Goal: Download file/media

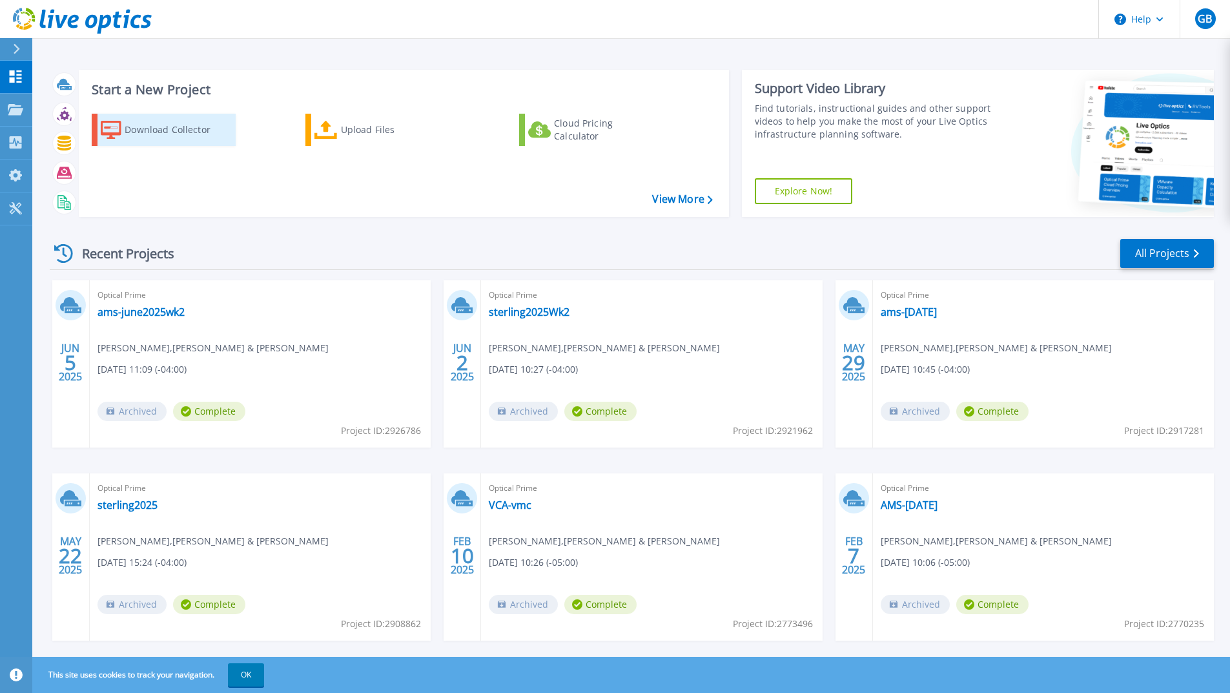
click at [146, 132] on div "Download Collector" at bounding box center [176, 130] width 103 height 26
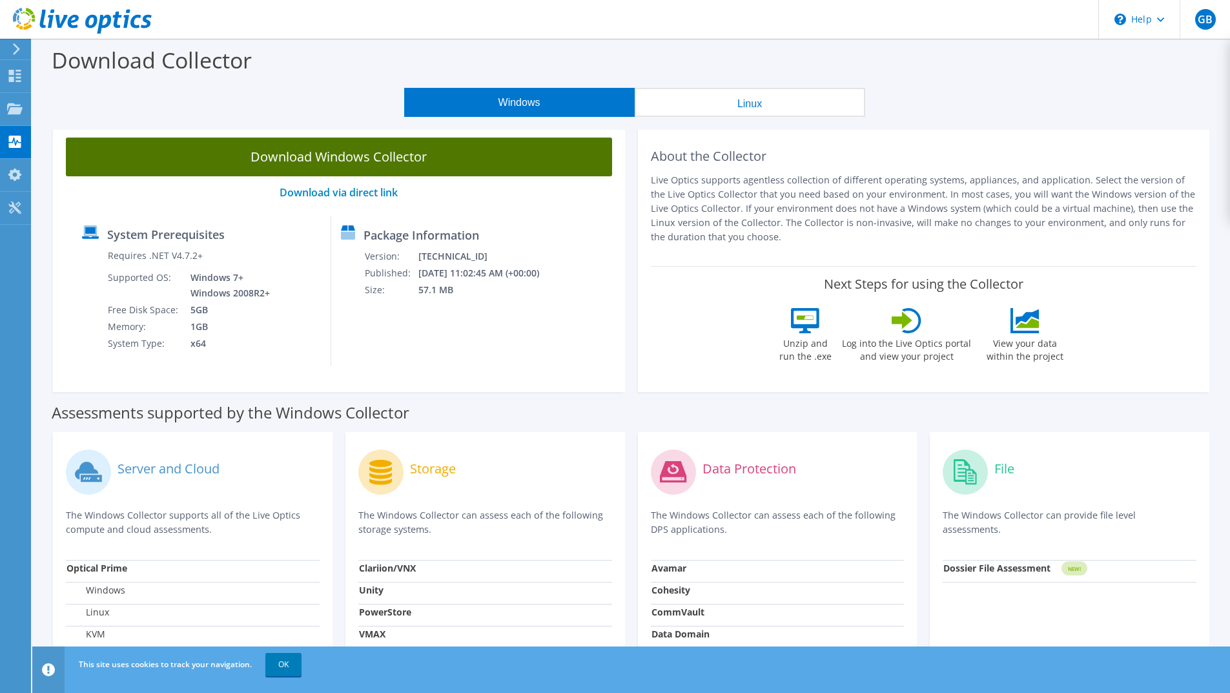
click at [356, 155] on link "Download Windows Collector" at bounding box center [339, 157] width 546 height 39
